Goal: Transaction & Acquisition: Purchase product/service

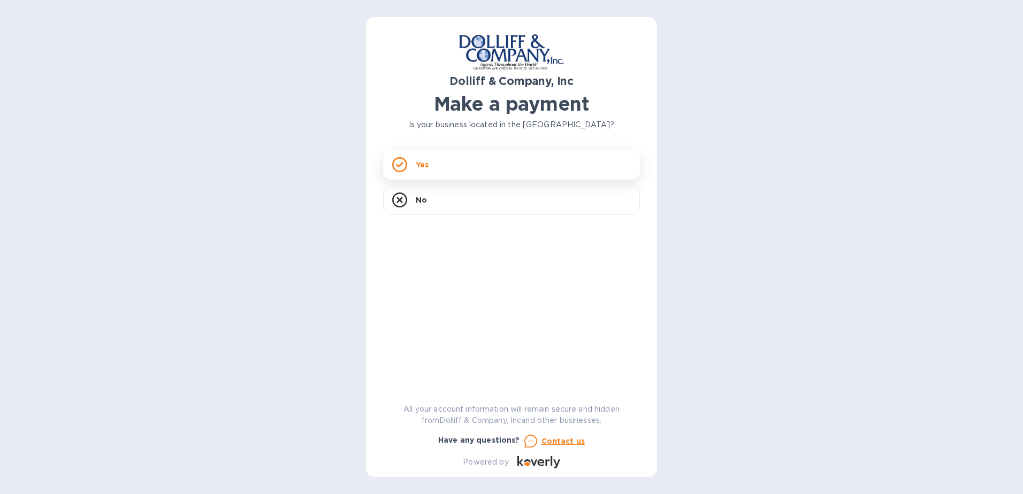
click at [478, 168] on div "Yes" at bounding box center [511, 165] width 257 height 30
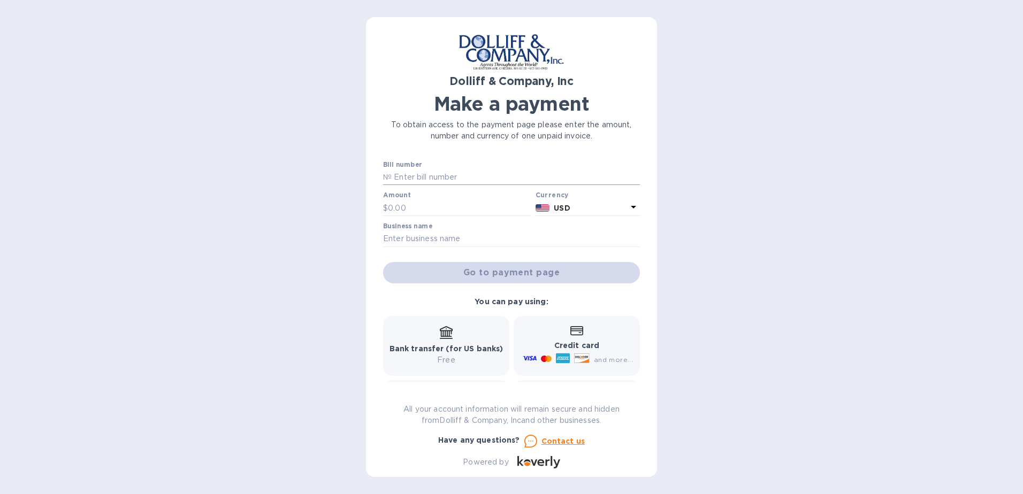
click at [435, 179] on input "text" at bounding box center [516, 178] width 248 height 16
type input "878251"
click at [423, 203] on input "text" at bounding box center [459, 208] width 143 height 16
type input "112.60"
click at [424, 232] on input "text" at bounding box center [511, 239] width 257 height 16
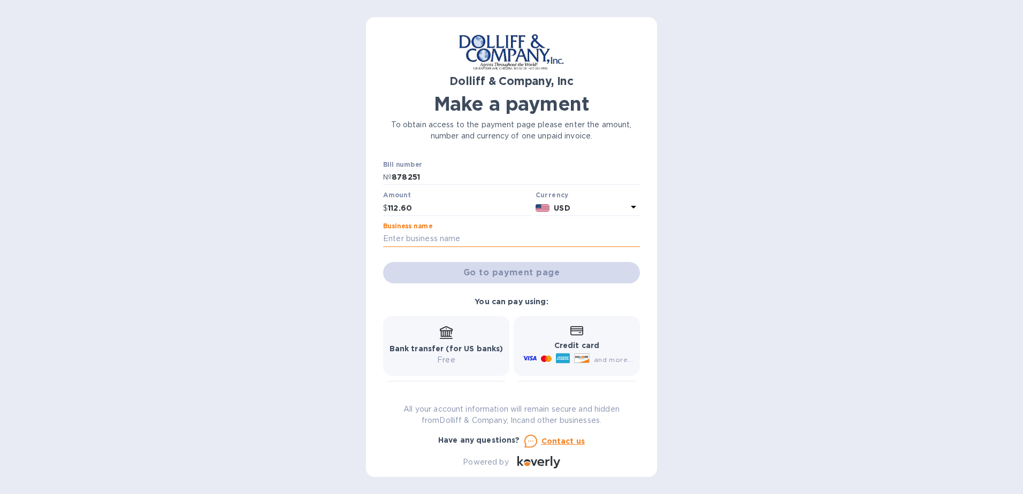
type input "yankee drilling co"
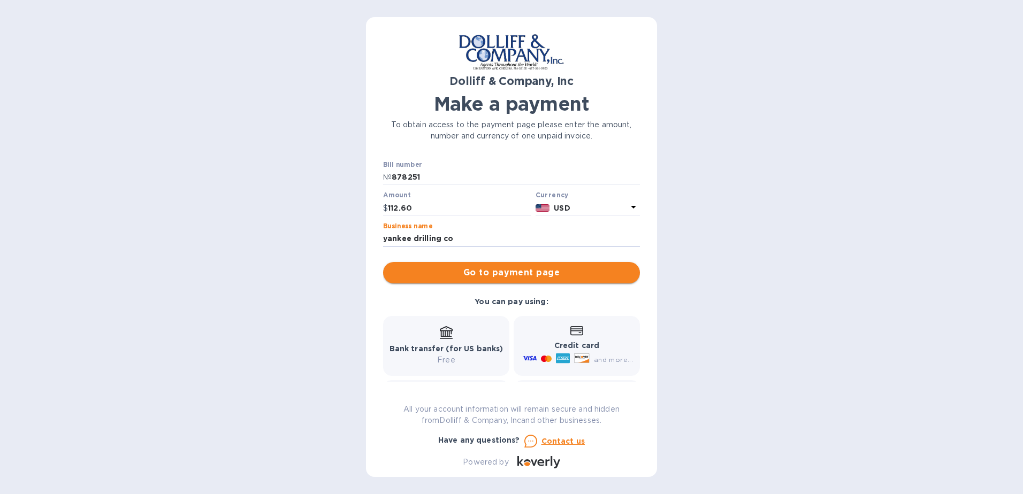
click at [437, 276] on span "Go to payment page" at bounding box center [512, 272] width 240 height 13
